Goal: Check status: Check status

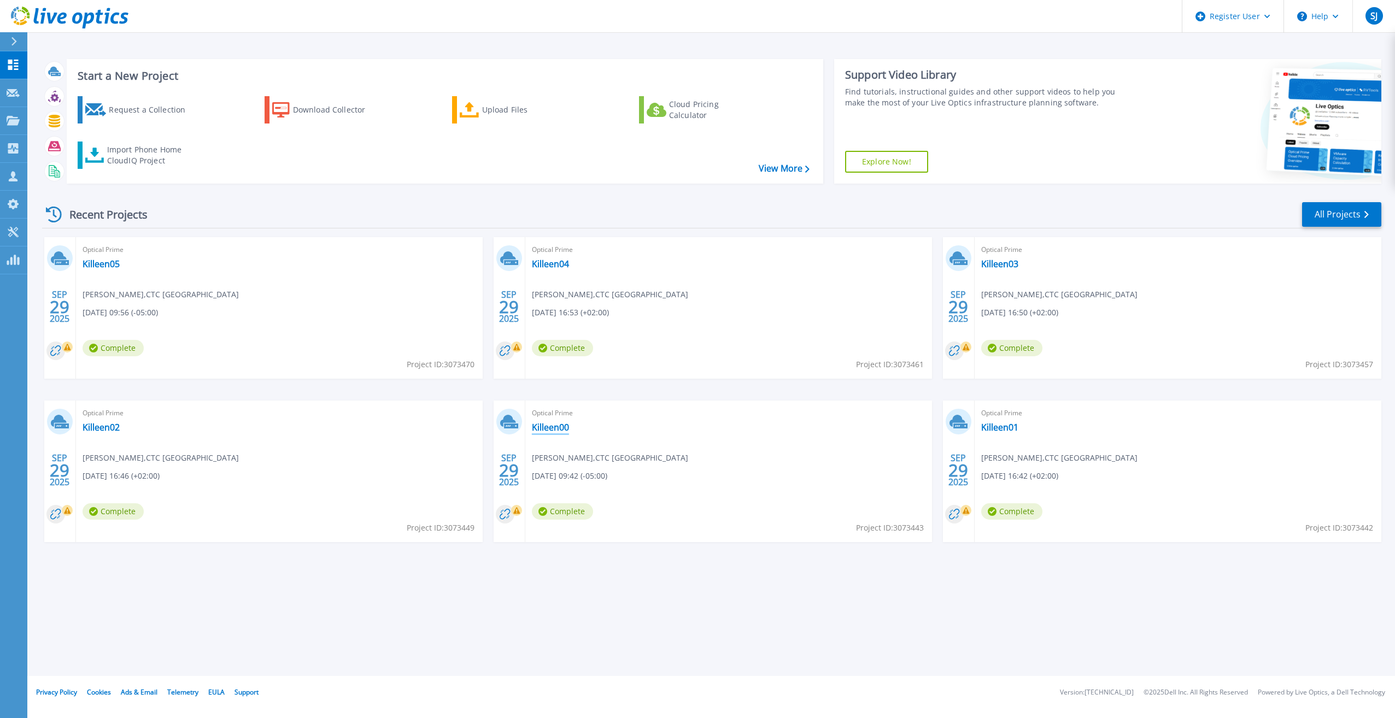
click at [556, 426] on link "Killeen00" at bounding box center [550, 427] width 37 height 11
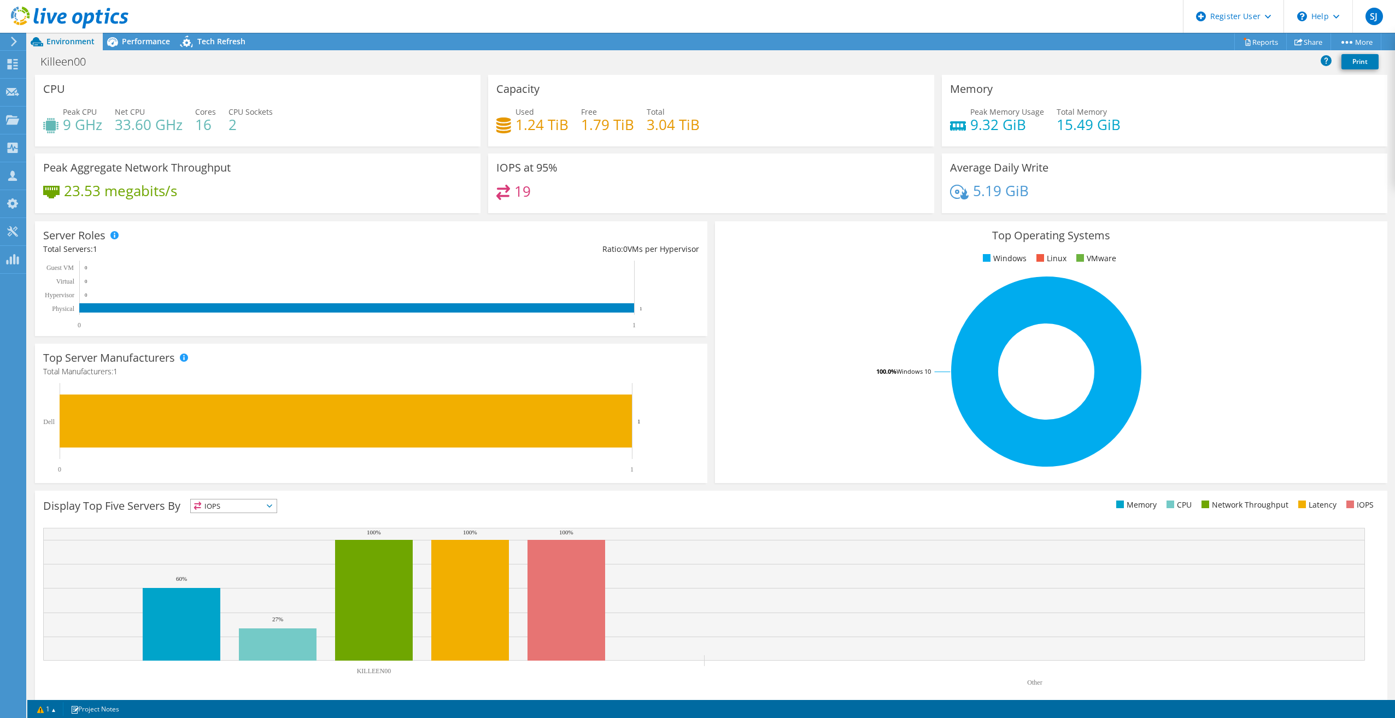
click at [10, 40] on icon at bounding box center [14, 42] width 8 height 10
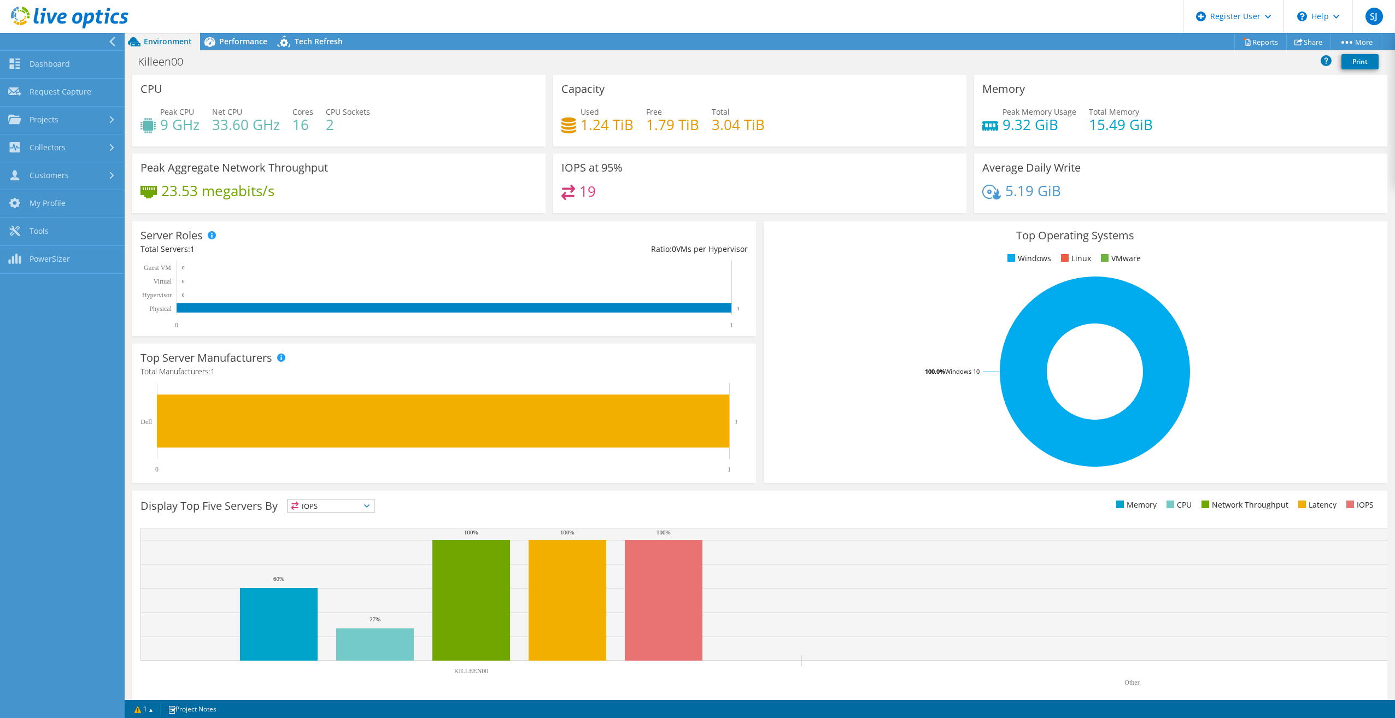
click at [300, 85] on div "CPU Peak CPU 9 GHz Net CPU 33.60 GHz Cores 16 CPU Sockets 2" at bounding box center [338, 111] width 413 height 72
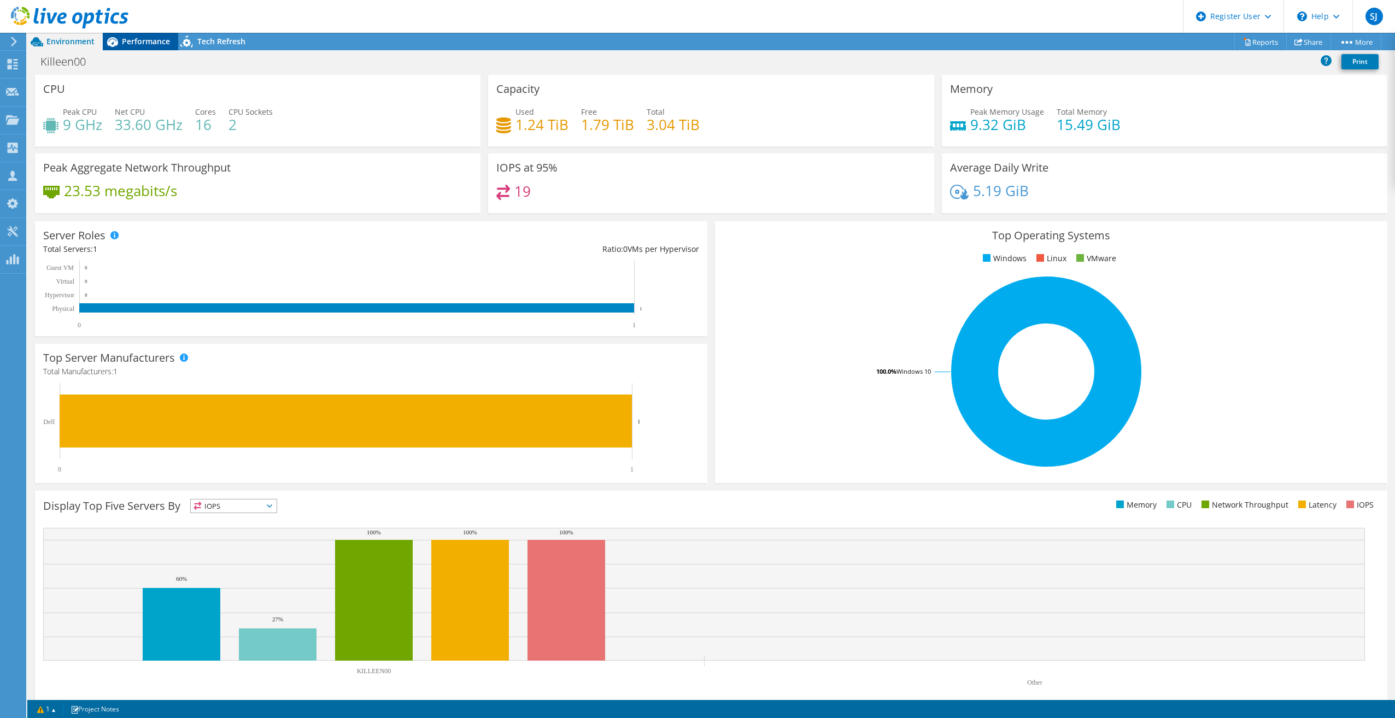
click at [156, 42] on span "Performance" at bounding box center [146, 41] width 48 height 10
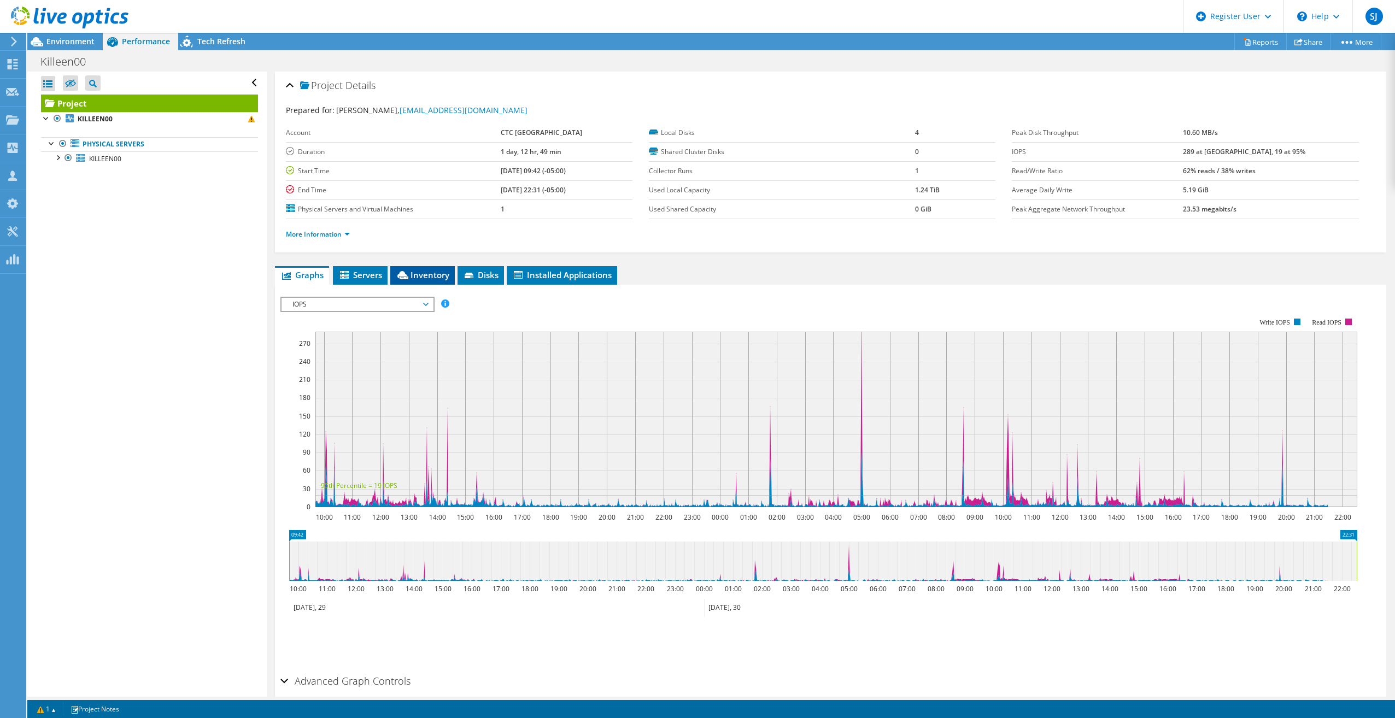
click at [414, 274] on span "Inventory" at bounding box center [423, 275] width 54 height 11
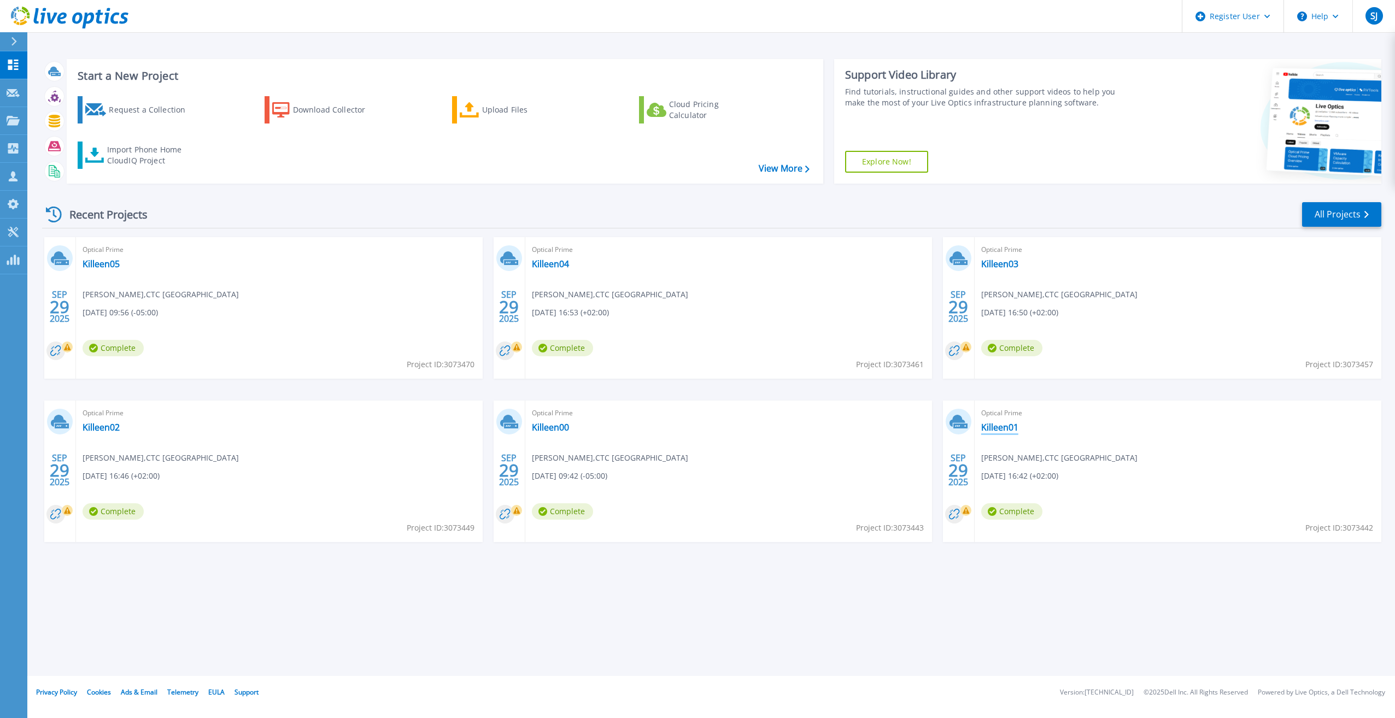
click at [985, 426] on link "Killeen01" at bounding box center [999, 427] width 37 height 11
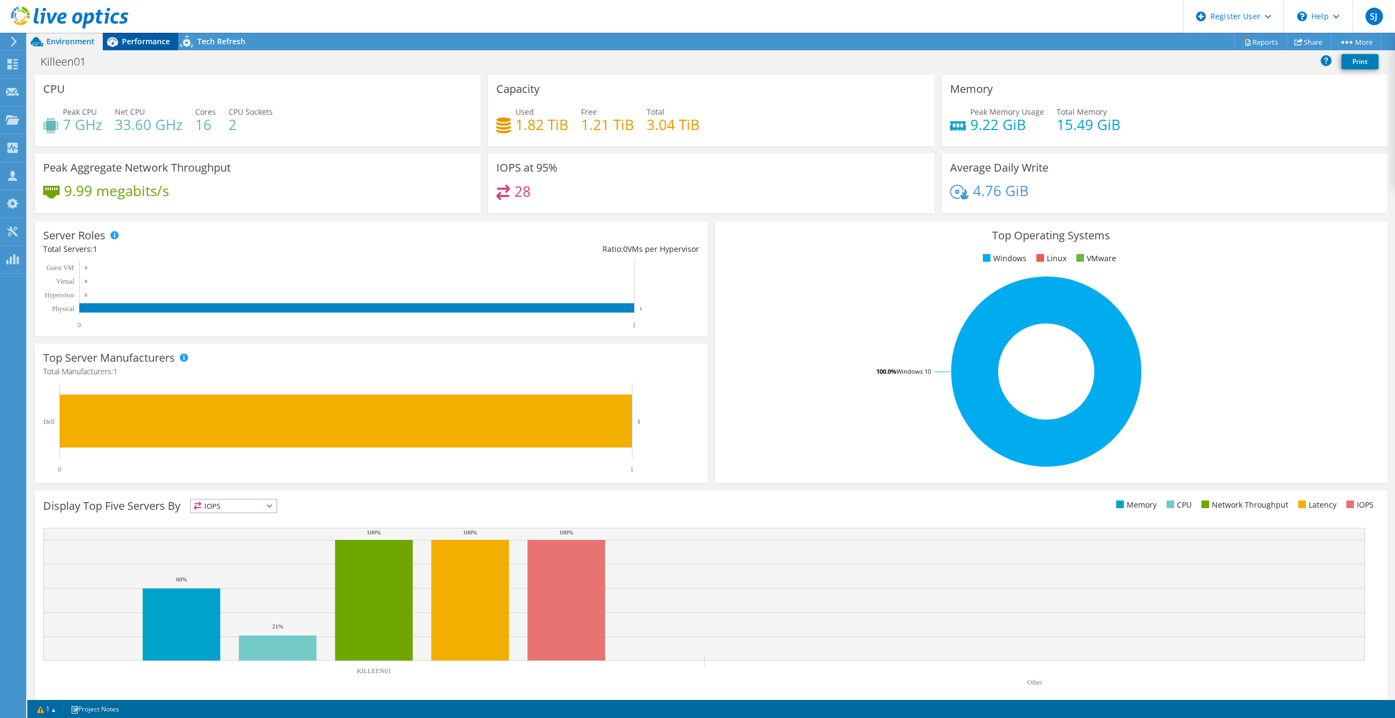
click at [143, 40] on span "Performance" at bounding box center [146, 41] width 48 height 10
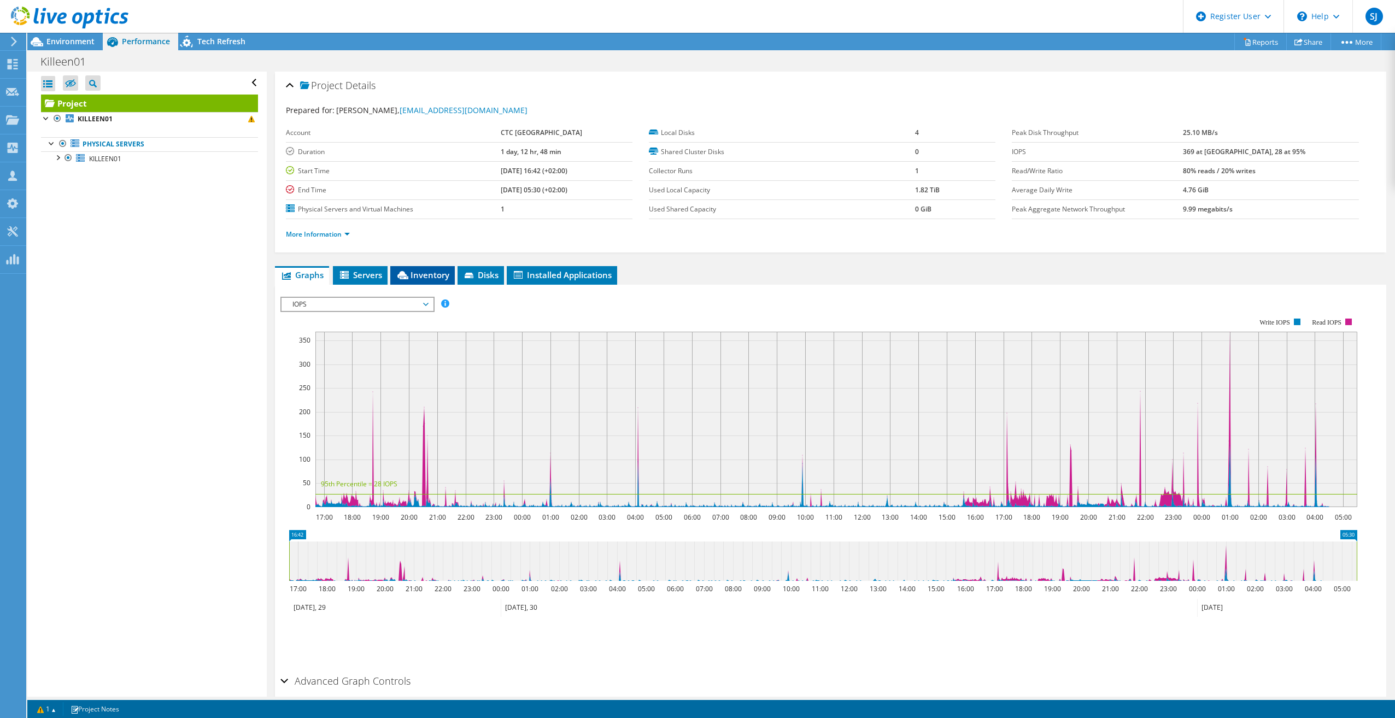
click at [417, 272] on span "Inventory" at bounding box center [423, 275] width 54 height 11
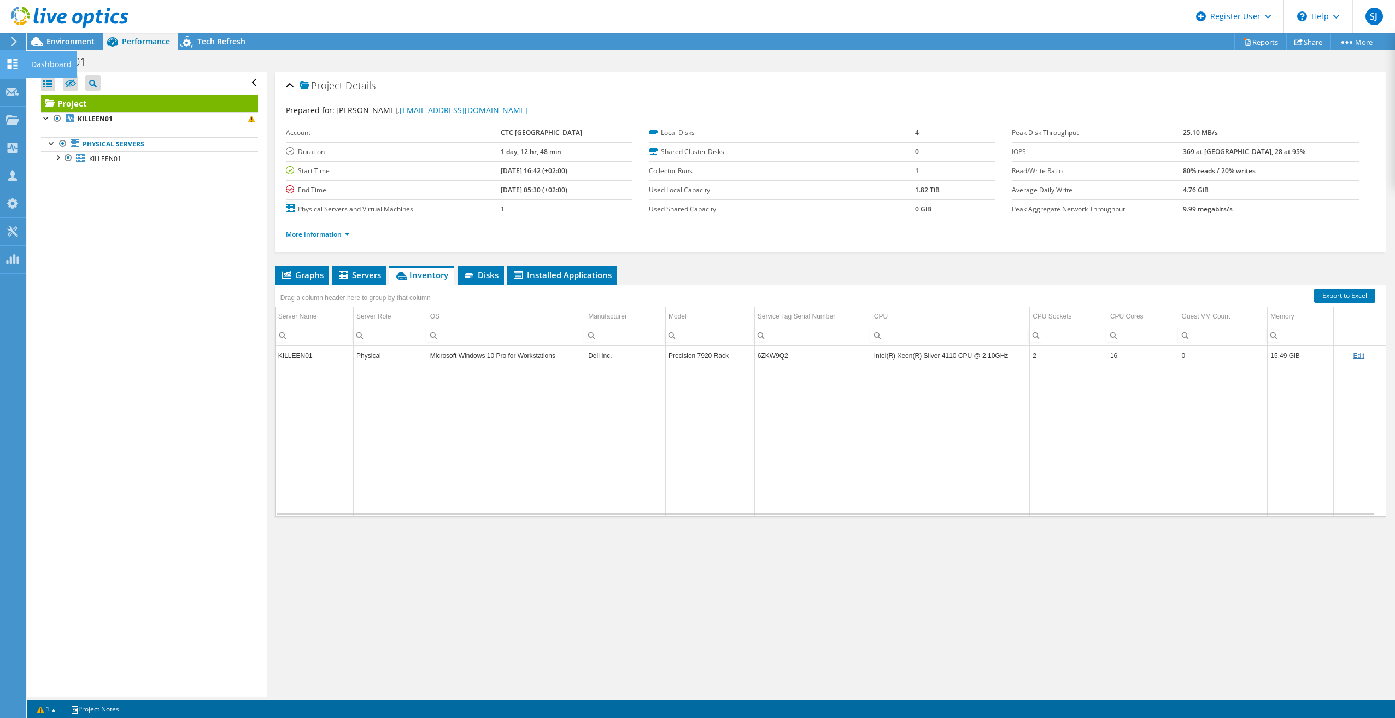
click at [13, 63] on icon at bounding box center [12, 64] width 13 height 10
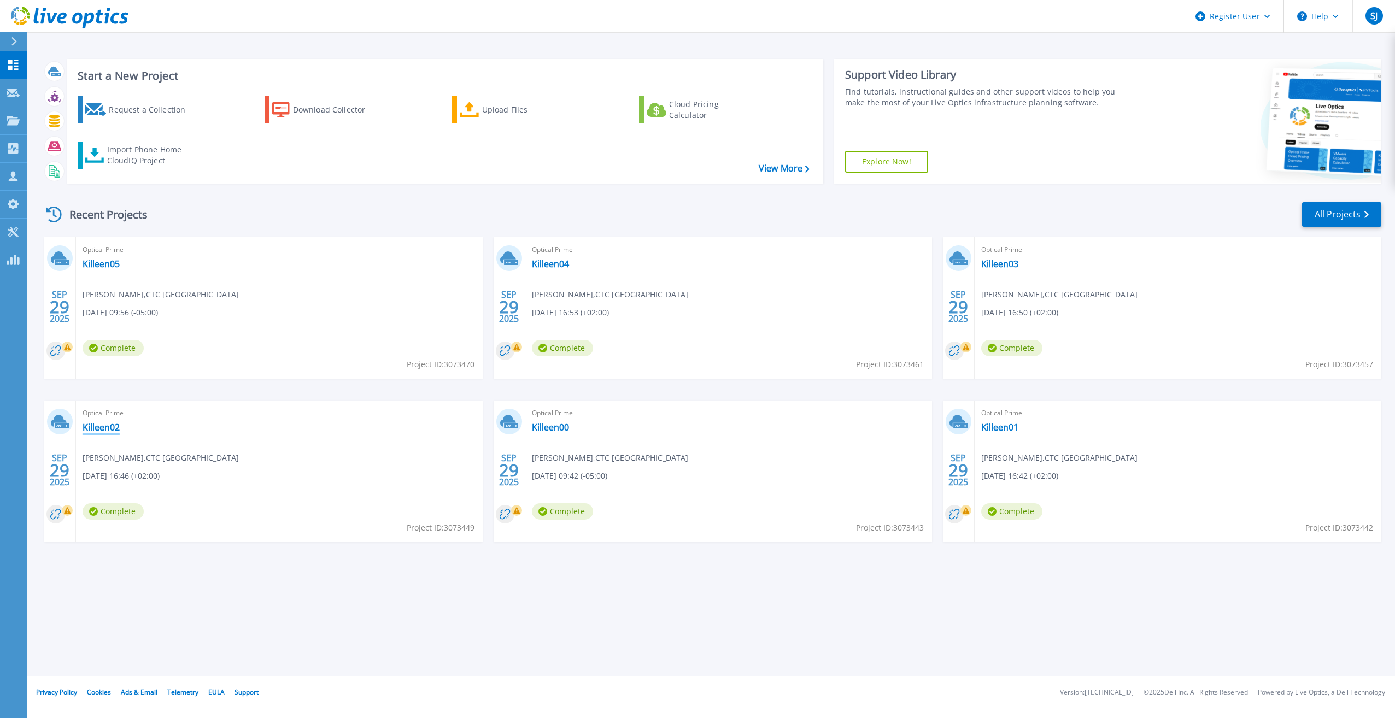
click at [94, 429] on link "Killeen02" at bounding box center [101, 427] width 37 height 11
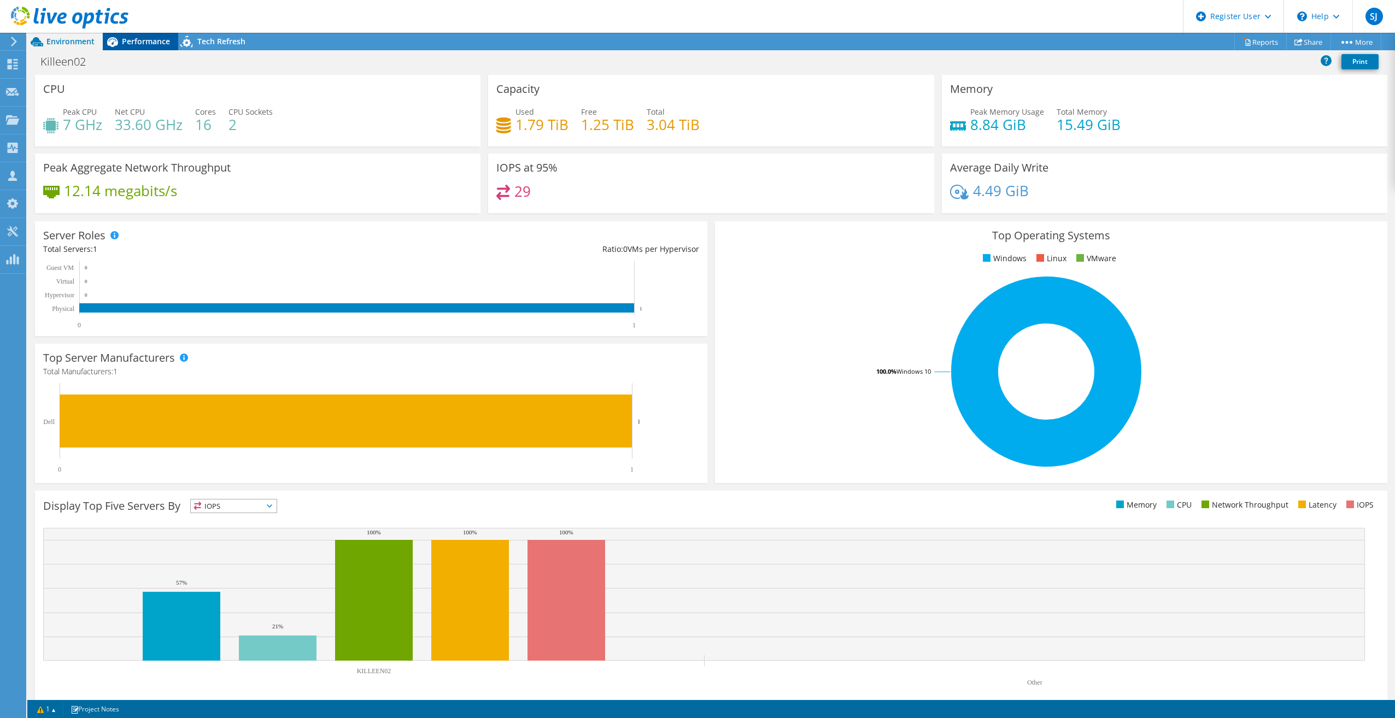
click at [143, 43] on span "Performance" at bounding box center [146, 41] width 48 height 10
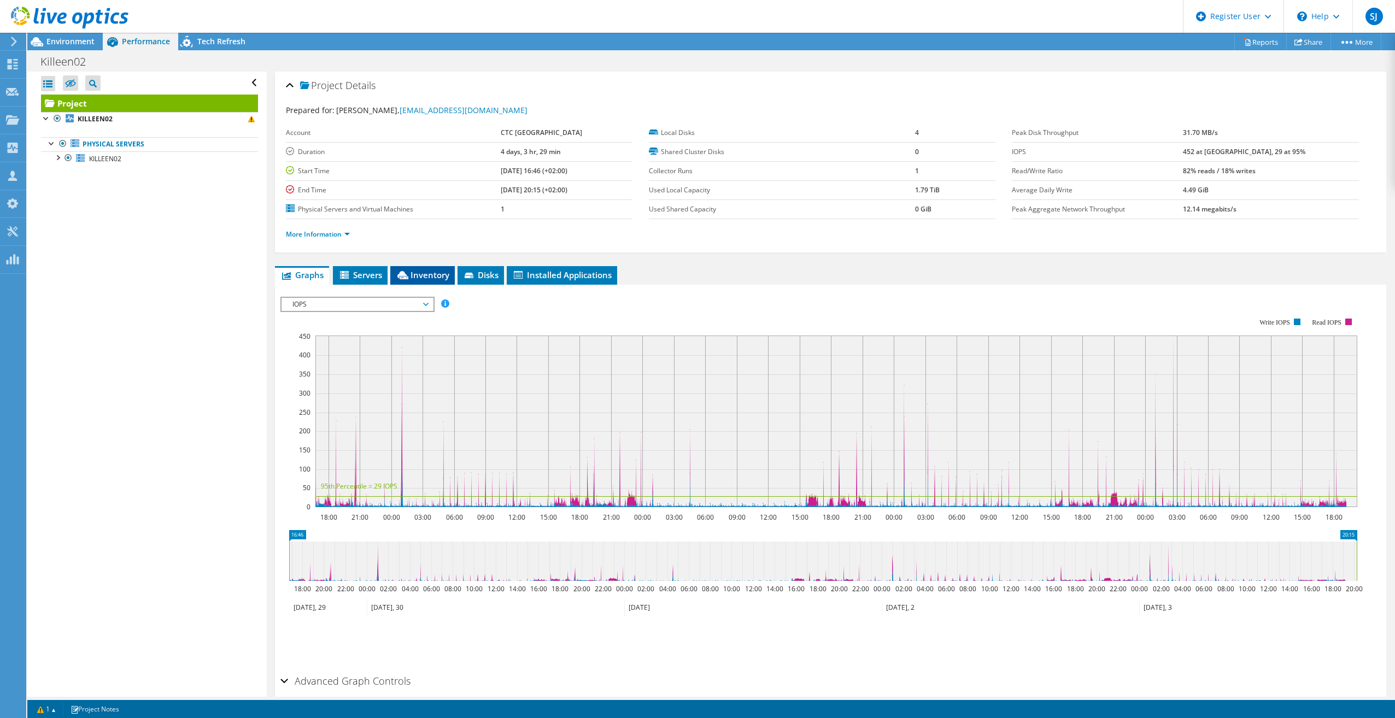
click at [418, 269] on li "Inventory" at bounding box center [422, 275] width 65 height 19
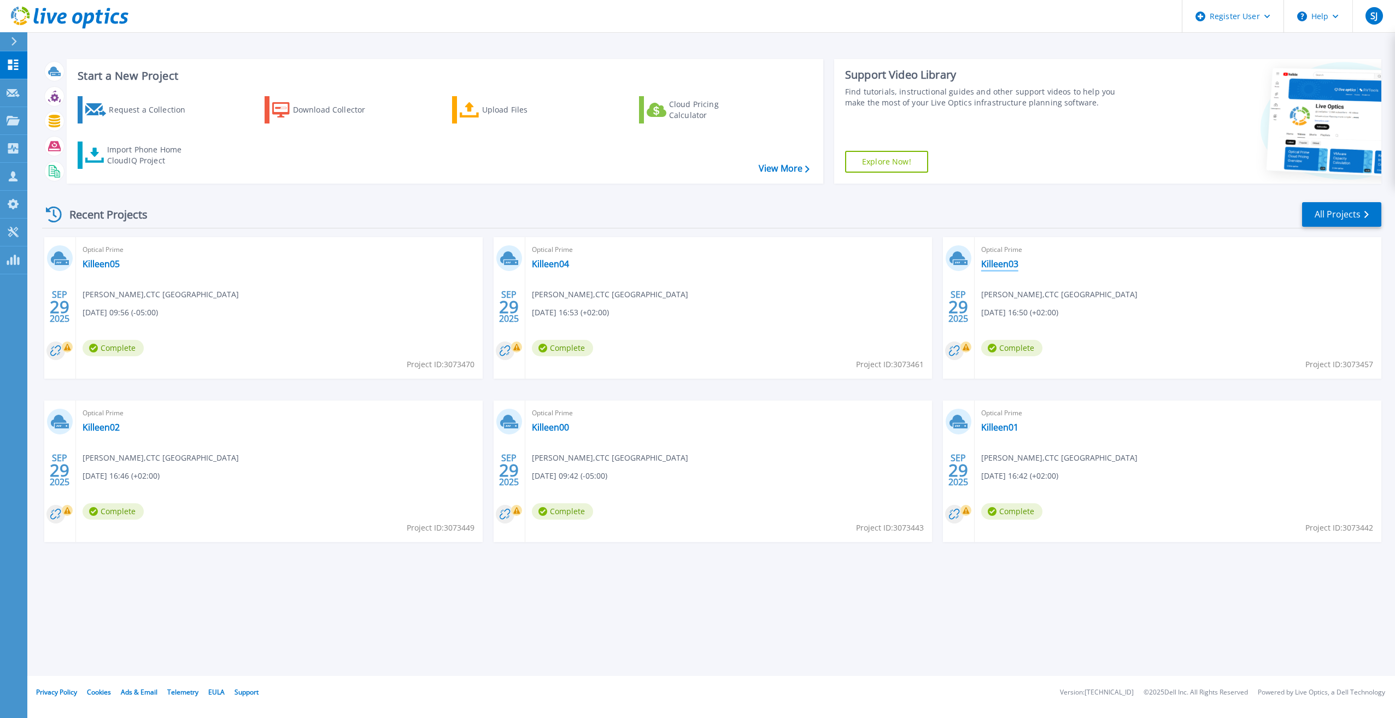
click at [992, 262] on link "Killeen03" at bounding box center [999, 264] width 37 height 11
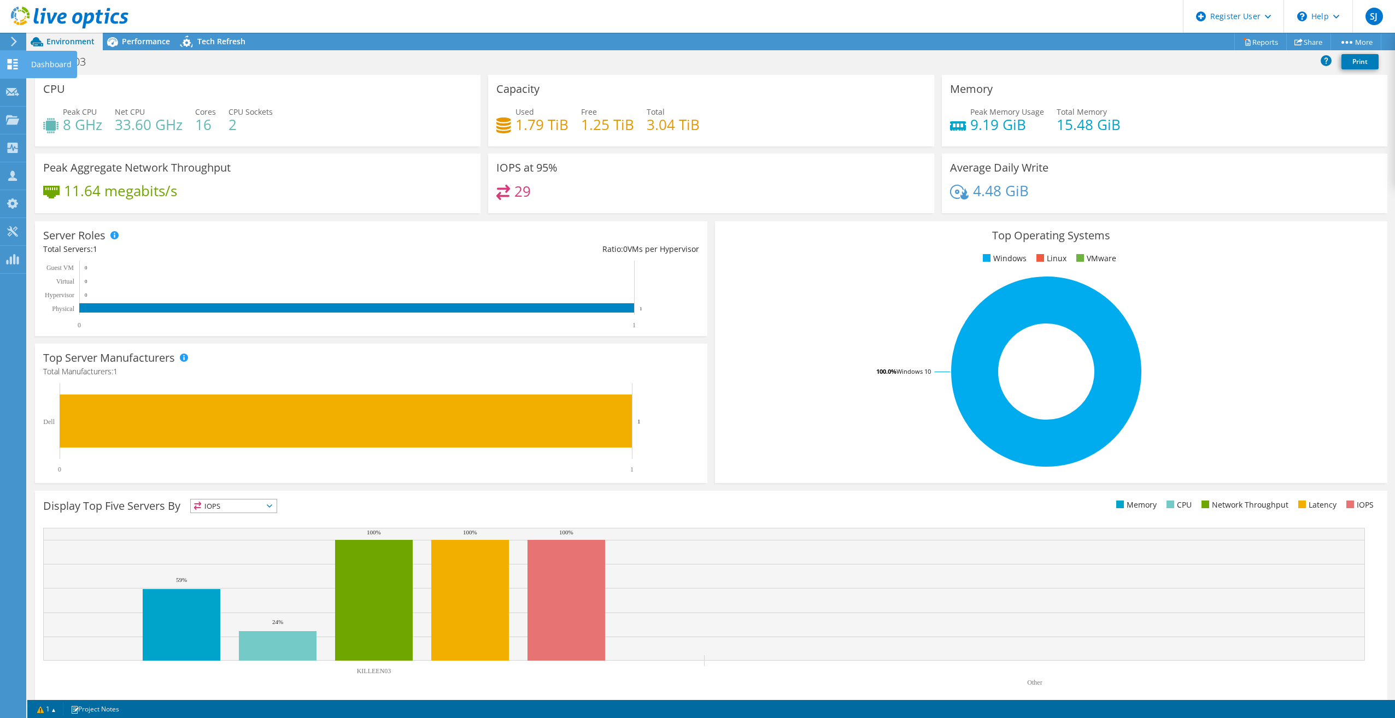
click at [11, 70] on div at bounding box center [12, 66] width 13 height 12
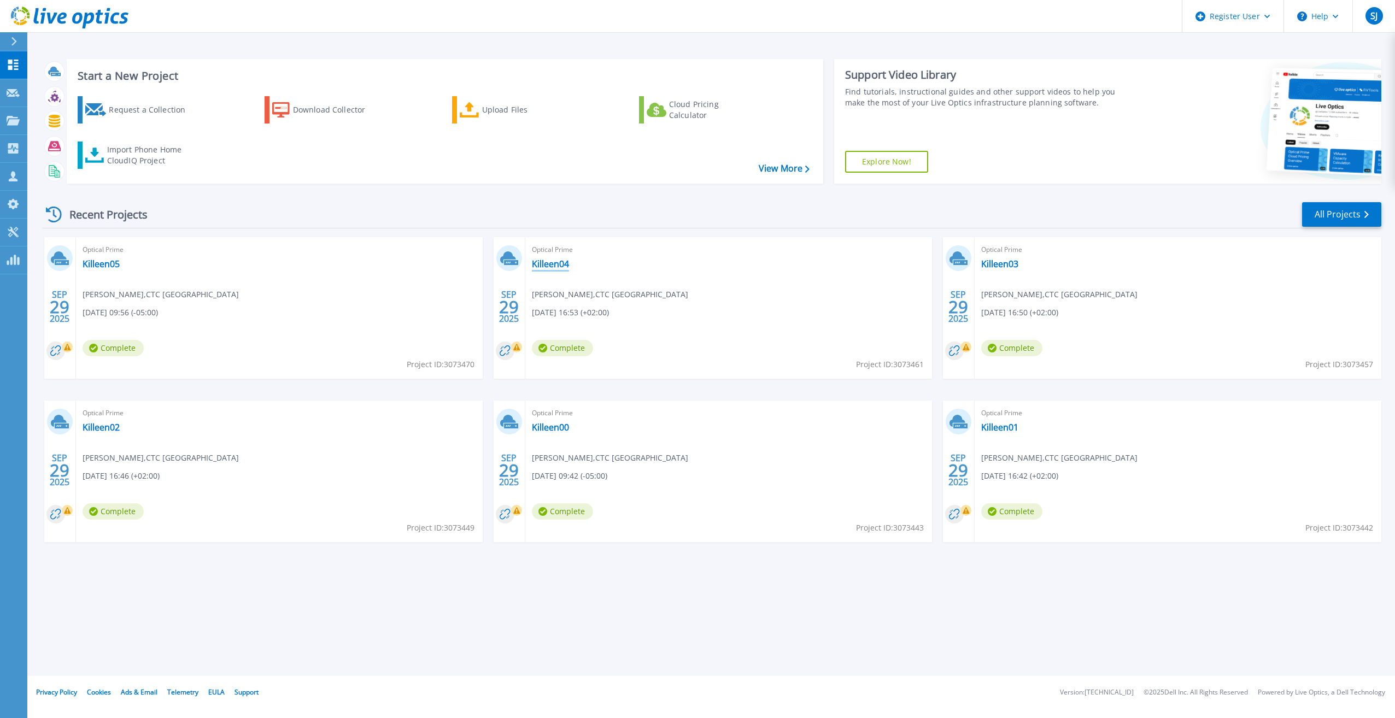
click at [552, 264] on link "Killeen04" at bounding box center [550, 264] width 37 height 11
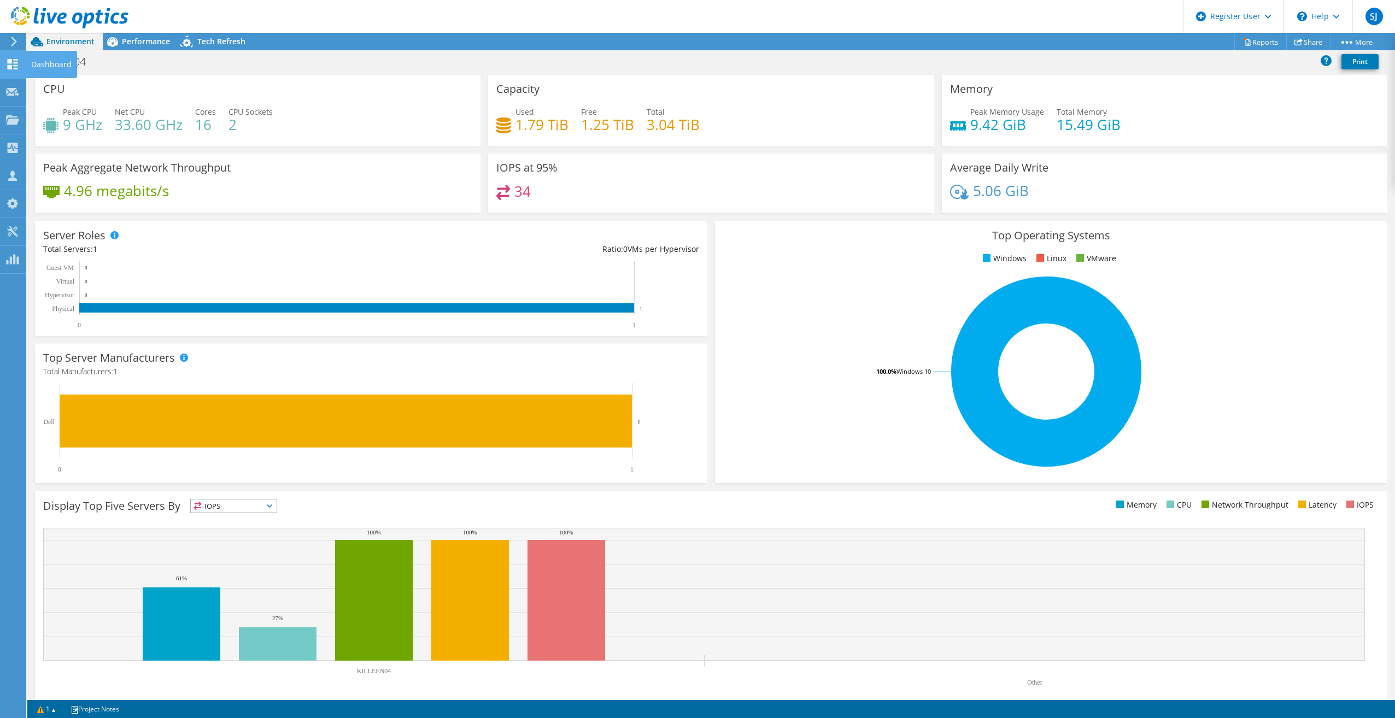
click at [15, 69] on div at bounding box center [12, 66] width 13 height 12
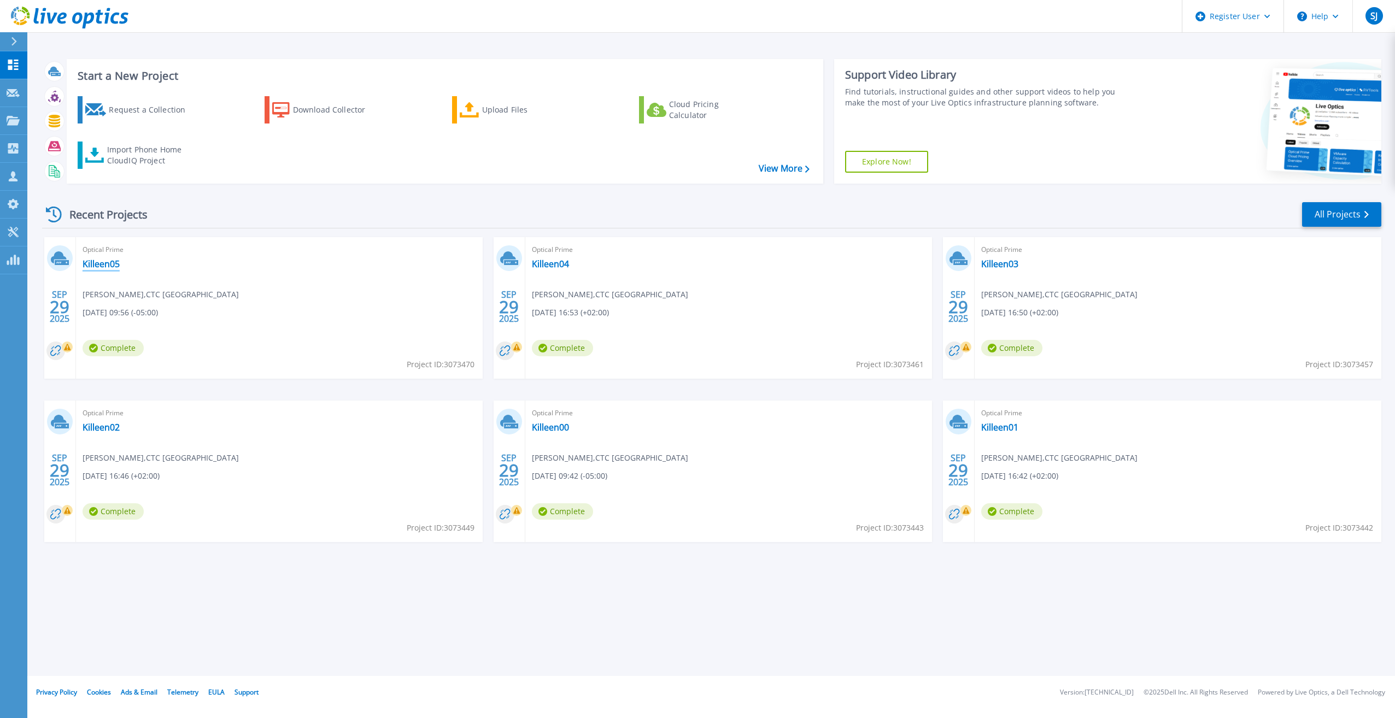
click at [102, 265] on link "Killeen05" at bounding box center [101, 264] width 37 height 11
